Goal: Information Seeking & Learning: Check status

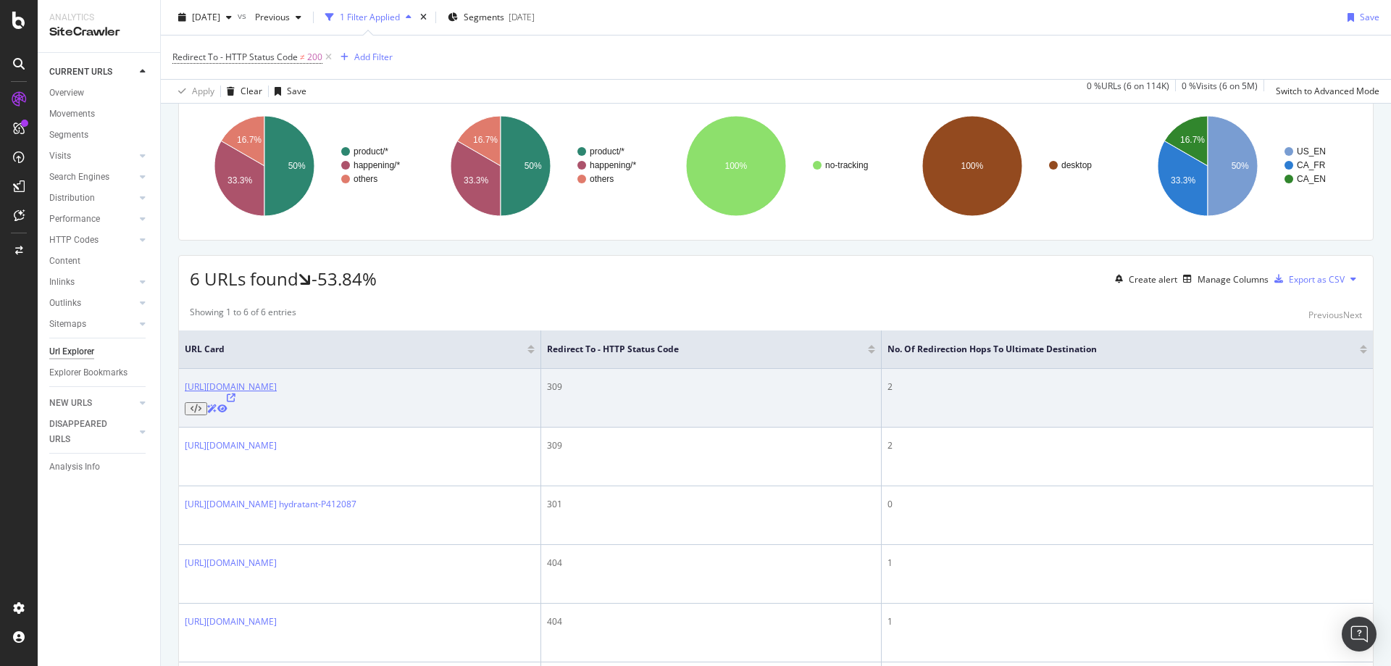
scroll to position [221, 0]
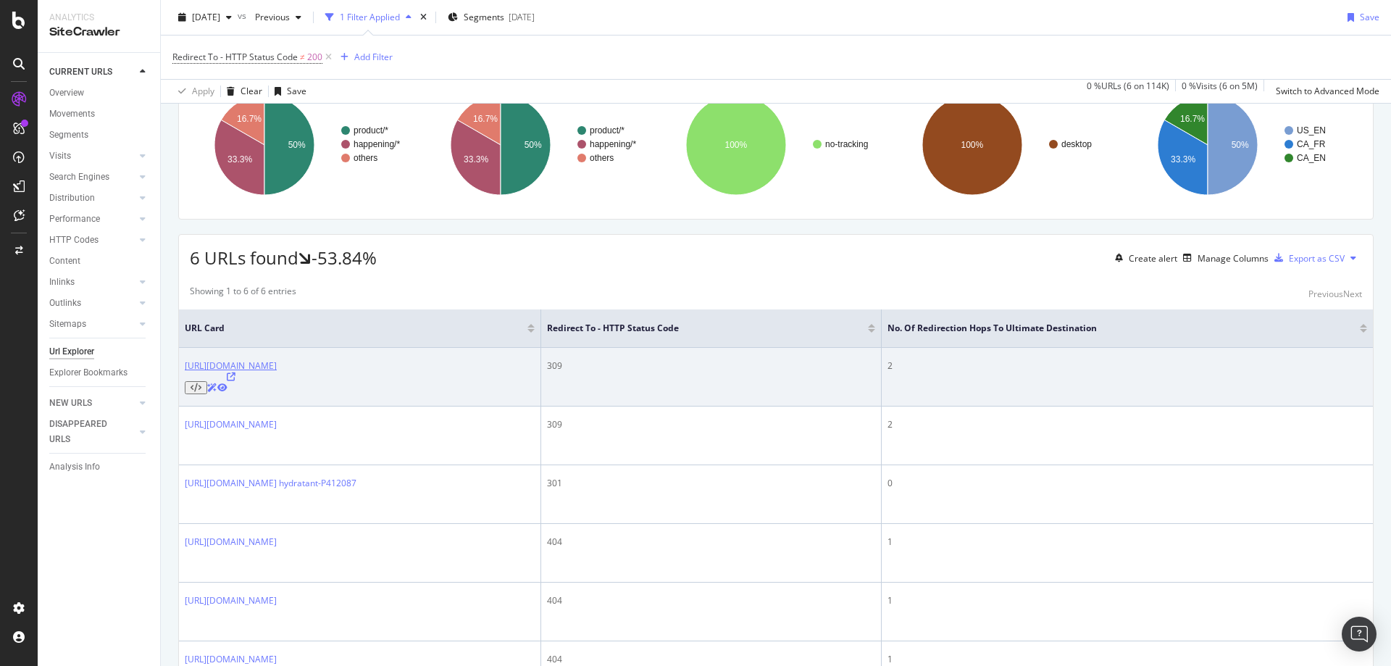
click at [277, 371] on link "[URL][DOMAIN_NAME]" at bounding box center [231, 365] width 92 height 12
